Goal: Transaction & Acquisition: Book appointment/travel/reservation

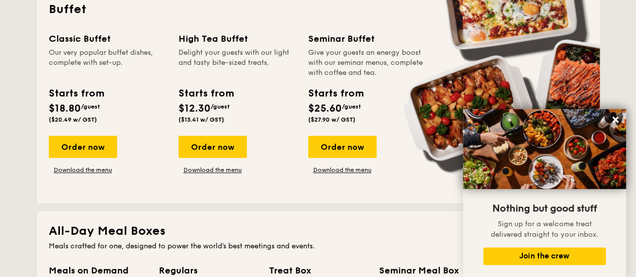
scroll to position [453, 0]
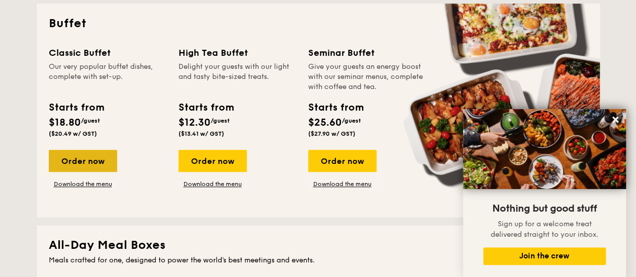
click at [89, 158] on div "Order now" at bounding box center [83, 161] width 68 height 22
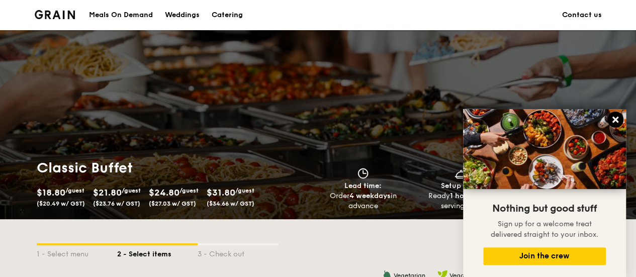
click at [617, 117] on icon at bounding box center [615, 119] width 9 height 9
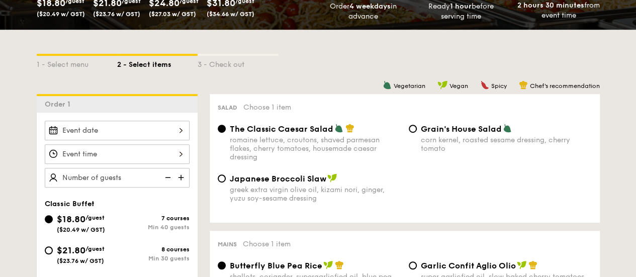
scroll to position [201, 0]
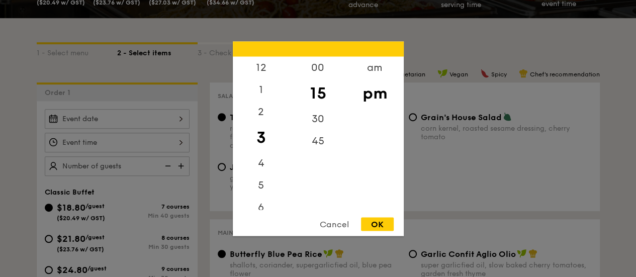
click at [131, 144] on div "12 1 2 3 4 5 6 7 8 9 10 11 00 15 30 45 am pm Cancel OK" at bounding box center [117, 143] width 145 height 20
click at [252, 109] on div "7" at bounding box center [261, 113] width 57 height 29
click at [313, 72] on div "00" at bounding box center [318, 70] width 57 height 29
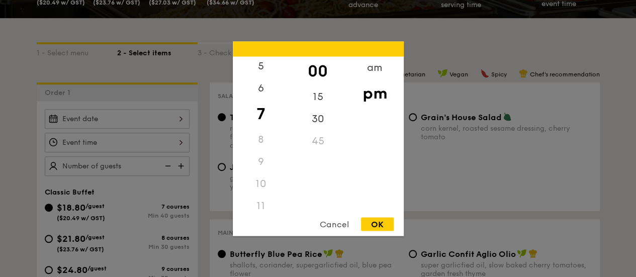
click at [375, 227] on div "OK" at bounding box center [377, 224] width 33 height 14
type input "7:00PM"
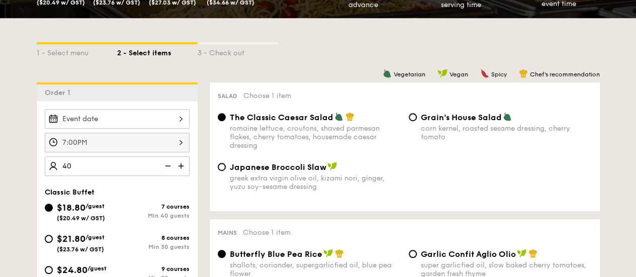
type input "40 guests"
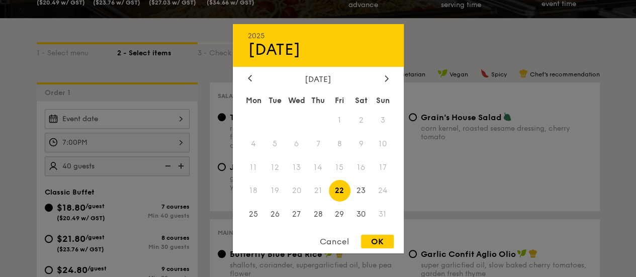
click at [170, 121] on div "2025 Aug [DATE] Tue Wed Thu Fri Sat Sun 1 2 3 4 5 6 7 8 9 10 11 12 13 14 15 16 …" at bounding box center [117, 119] width 145 height 20
click at [389, 71] on div "2025 Aug [DATE] Tue Wed Thu Fri Sat Sun 1 2 3 4 5 6 7 8 9 10 11 12 13 14 15 16 …" at bounding box center [318, 138] width 171 height 229
click at [387, 77] on icon at bounding box center [386, 78] width 3 height 6
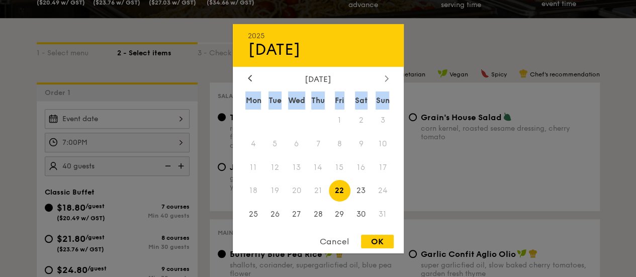
click at [387, 77] on icon at bounding box center [386, 78] width 3 height 6
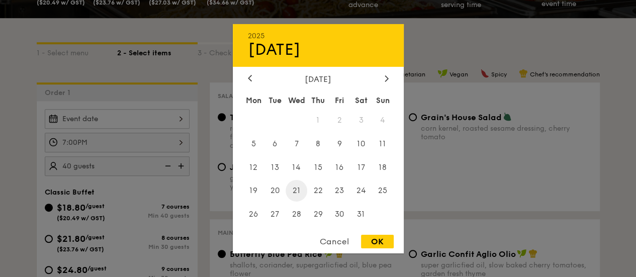
click at [300, 195] on span "21" at bounding box center [297, 191] width 22 height 22
click at [373, 238] on div "OK" at bounding box center [377, 242] width 33 height 14
type input "[DATE]"
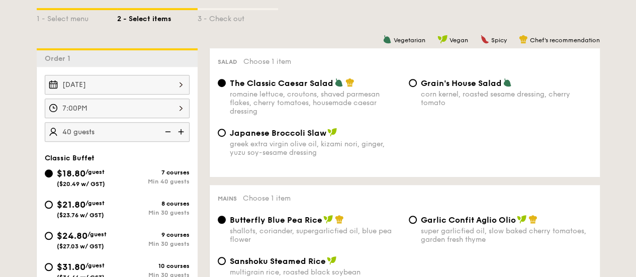
scroll to position [251, 0]
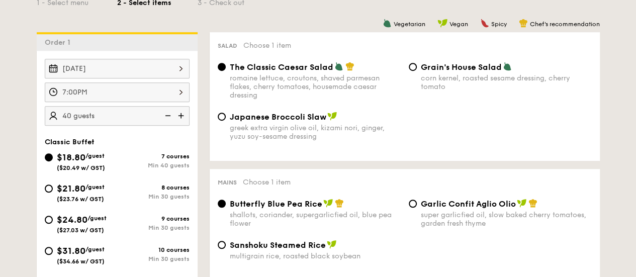
click at [72, 191] on span "$21.80" at bounding box center [71, 188] width 29 height 11
click at [53, 191] on input "$21.80 /guest ($23.76 w/ GST) 8 courses Min 30 guests" at bounding box center [49, 189] width 8 height 8
radio input "true"
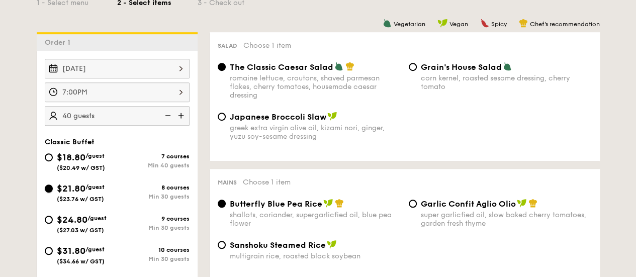
radio input "true"
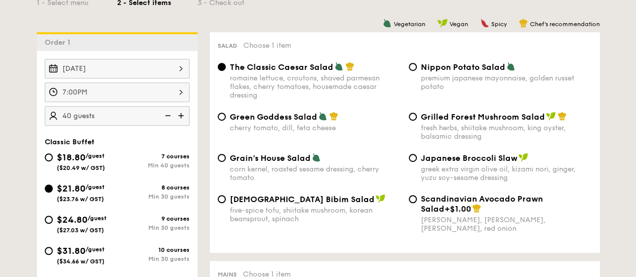
click at [82, 157] on span "$18.80" at bounding box center [71, 157] width 29 height 11
click at [53, 157] on input "$18.80 /guest ($20.49 w/ GST) 7 courses Min 40 guests" at bounding box center [49, 157] width 8 height 8
radio input "true"
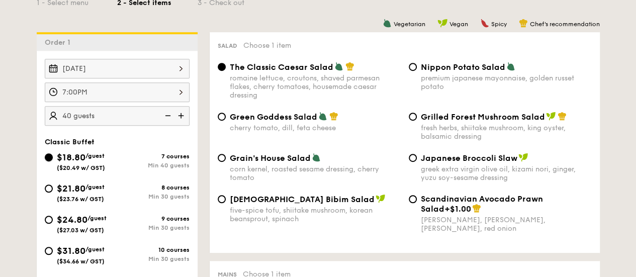
radio input "true"
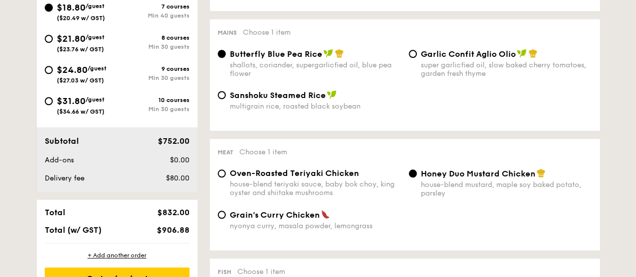
scroll to position [402, 0]
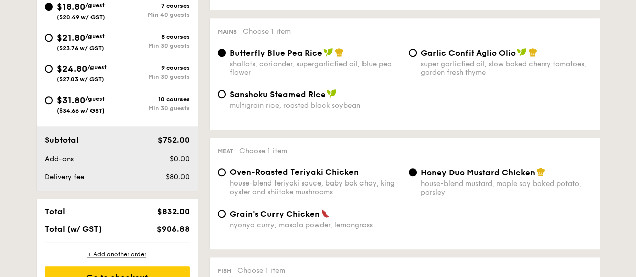
click at [267, 177] on span "Oven-Roasted Teriyaki Chicken" at bounding box center [294, 172] width 129 height 10
click at [226, 177] on input "Oven-Roasted Teriyaki Chicken house-blend teriyaki sauce, baby bok choy, king o…" at bounding box center [222, 172] width 8 height 8
radio input "true"
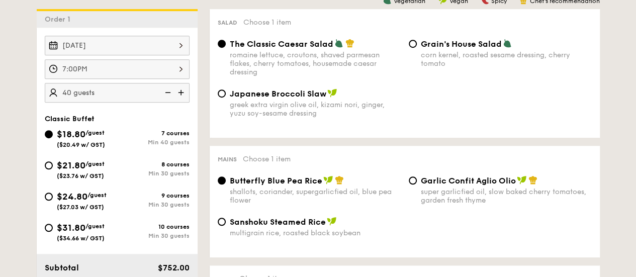
scroll to position [251, 0]
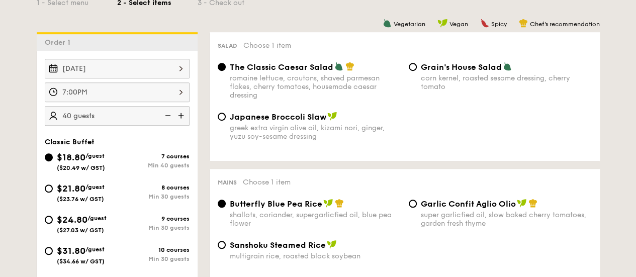
drag, startPoint x: 428, startPoint y: 201, endPoint x: 436, endPoint y: 205, distance: 8.8
click at [431, 201] on span "Garlic Confit Aglio Olio" at bounding box center [468, 204] width 95 height 10
click at [437, 207] on span "Garlic Confit Aglio Olio" at bounding box center [468, 204] width 95 height 10
click at [417, 207] on input "Garlic Confit Aglio Olio super garlicfied oil, slow baked cherry tomatoes, gard…" at bounding box center [413, 204] width 8 height 8
radio input "true"
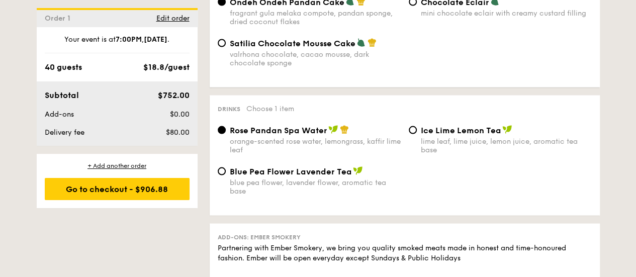
scroll to position [956, 0]
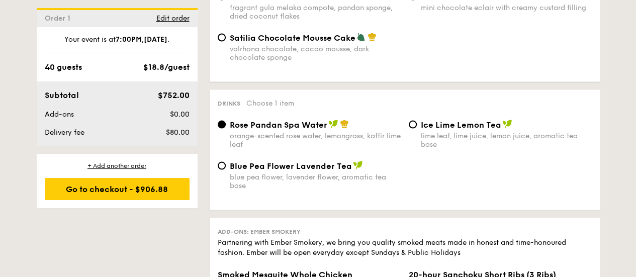
click at [458, 130] on span "Ice Lime Lemon Tea" at bounding box center [461, 125] width 80 height 10
click at [417, 129] on input "Ice Lime Lemon Tea lime leaf, lime juice, lemon juice, aromatic tea base" at bounding box center [413, 125] width 8 height 8
radio input "true"
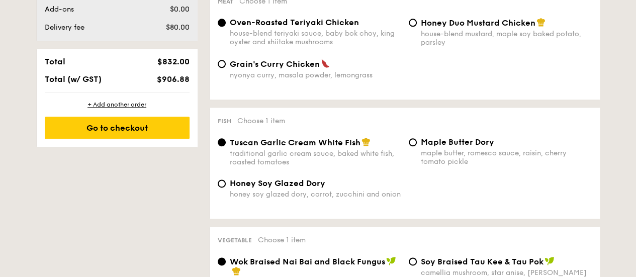
scroll to position [302, 0]
